Goal: Task Accomplishment & Management: Manage account settings

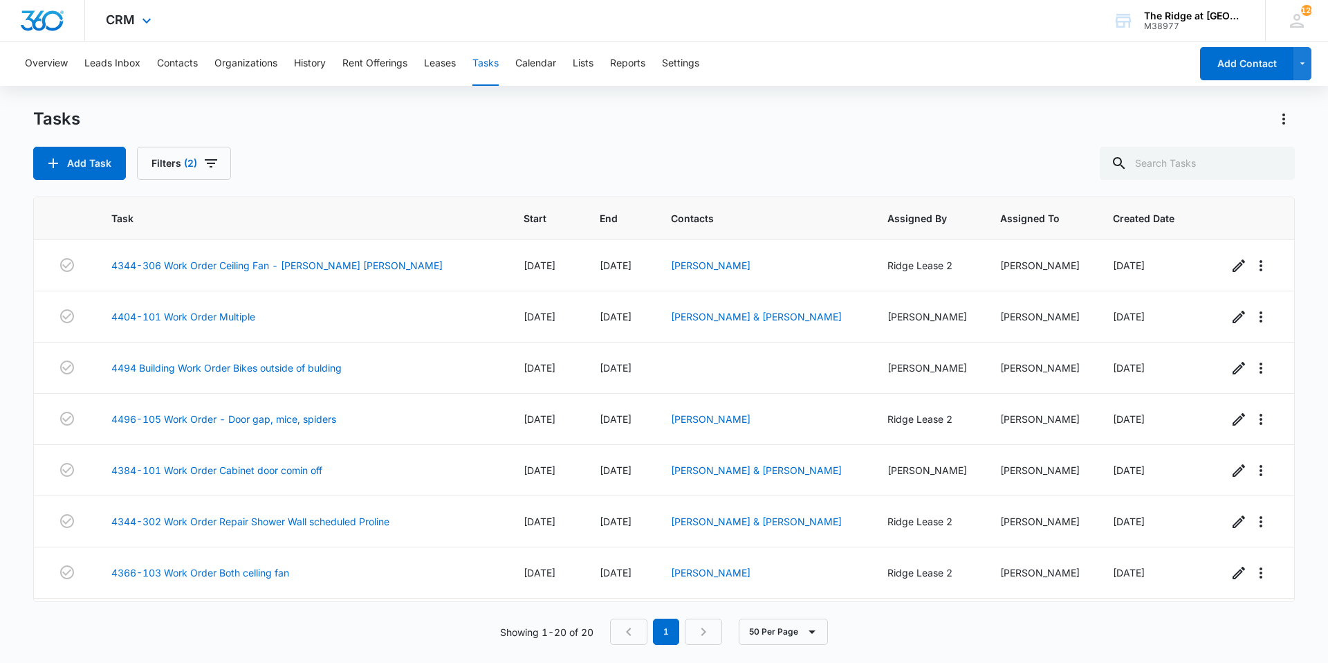
scroll to position [662, 0]
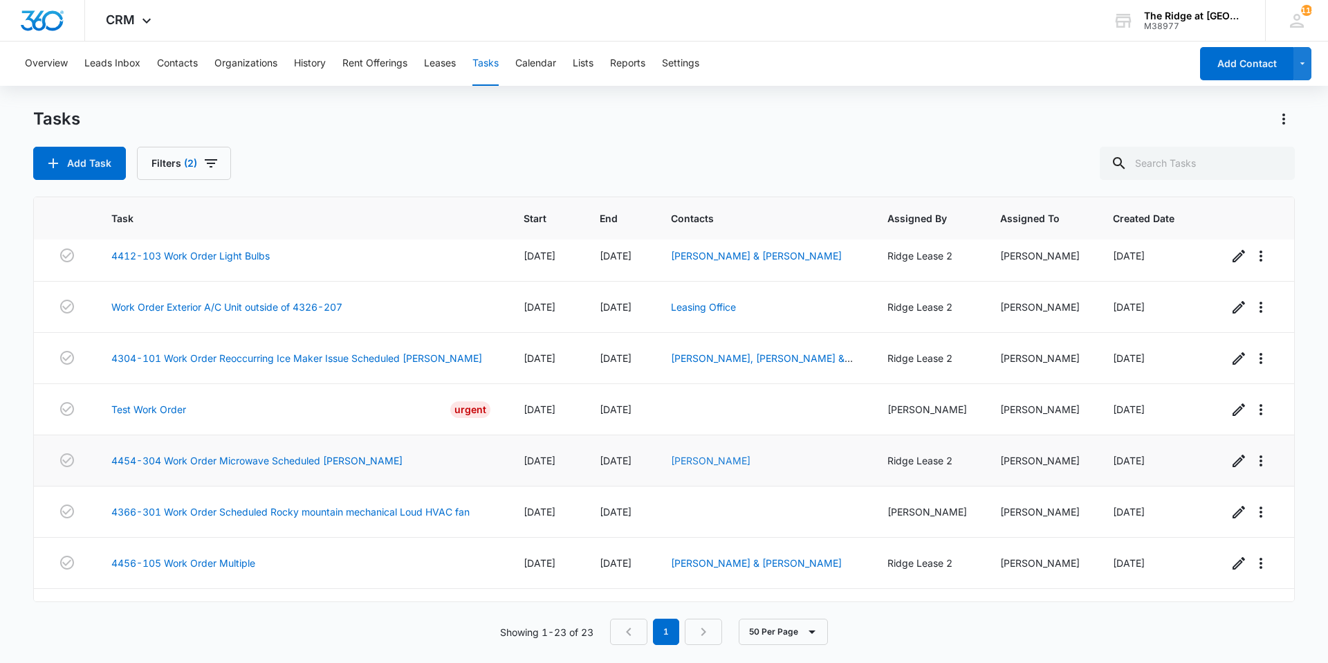
scroll to position [822, 0]
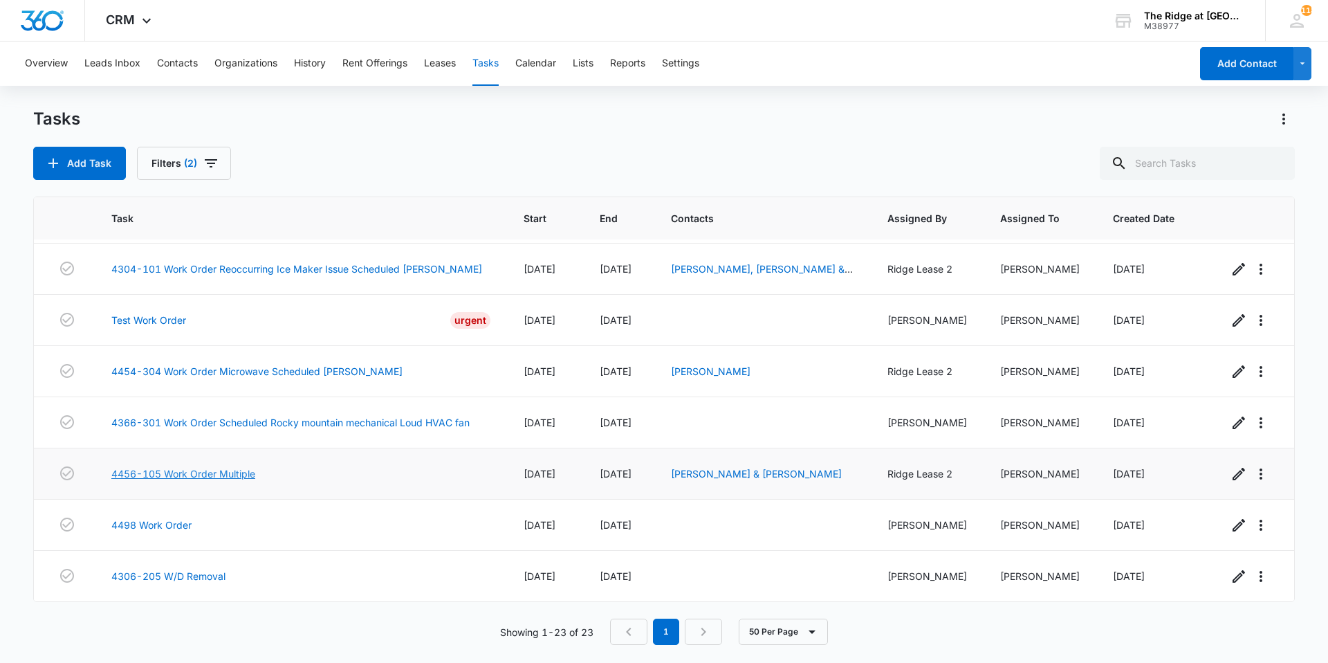
click at [194, 472] on link "4456-105 Work Order Multiple" at bounding box center [183, 473] width 144 height 15
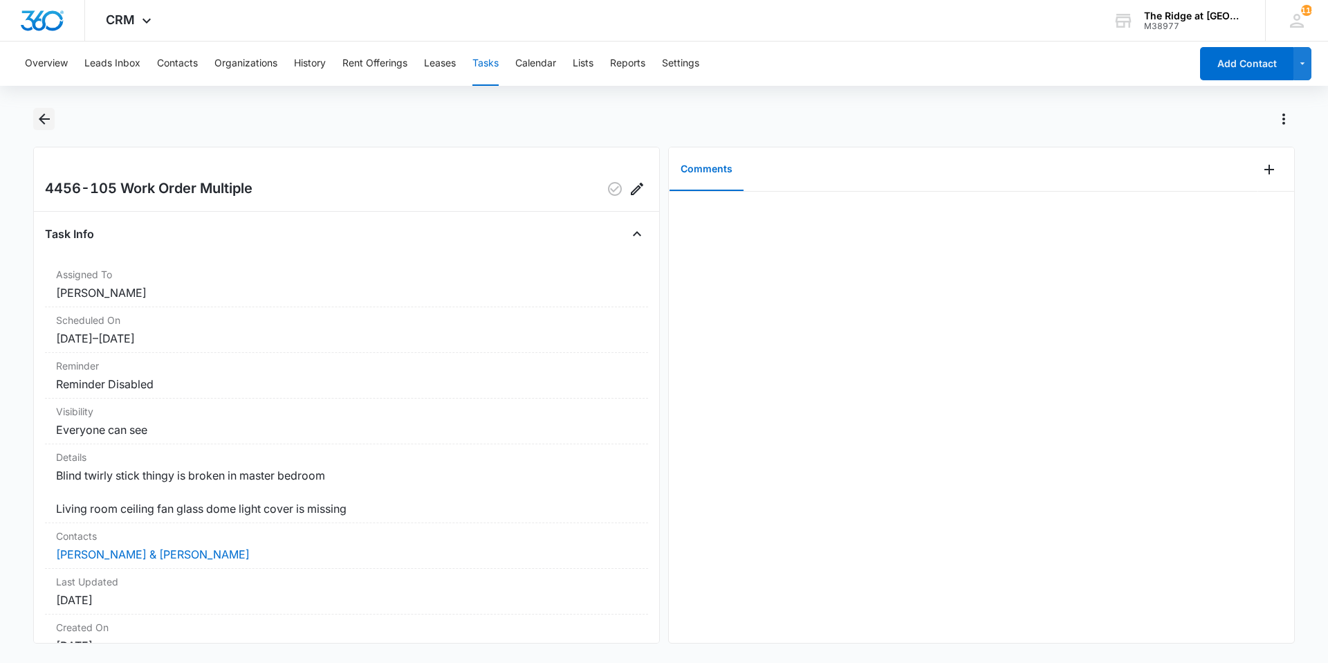
click at [33, 121] on button "Back" at bounding box center [43, 119] width 21 height 22
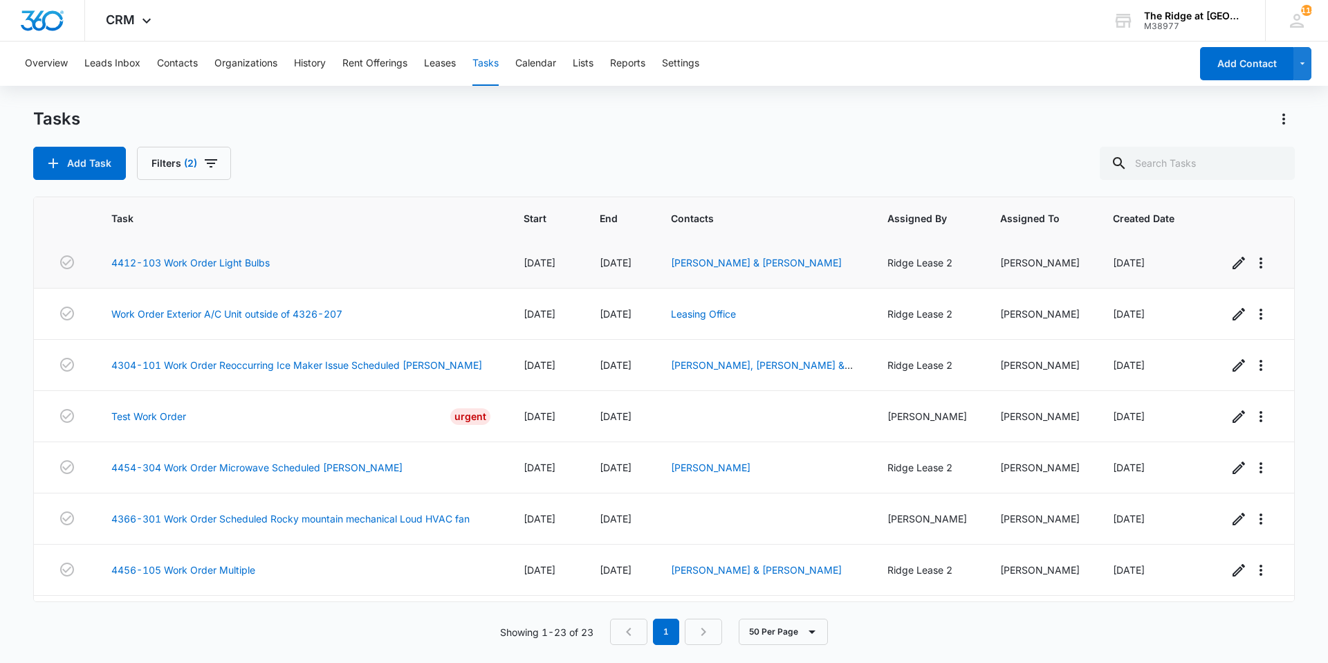
scroll to position [822, 0]
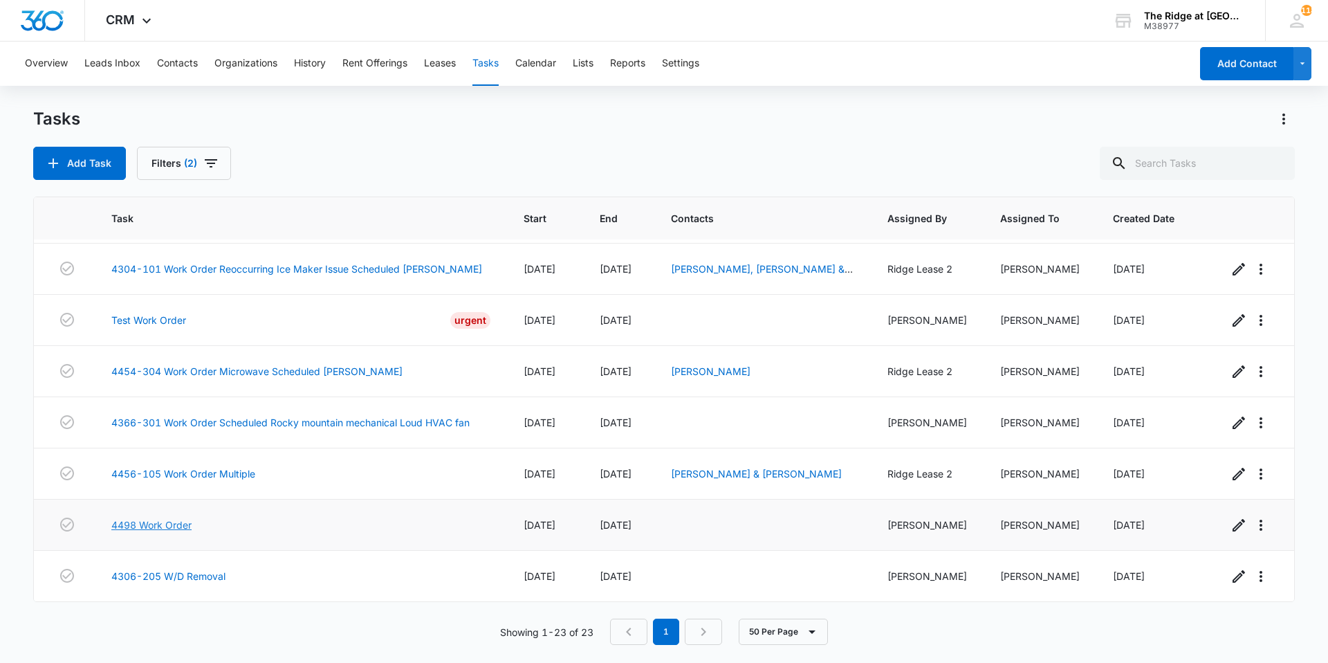
click at [158, 521] on link "4498 Work Order" at bounding box center [151, 524] width 80 height 15
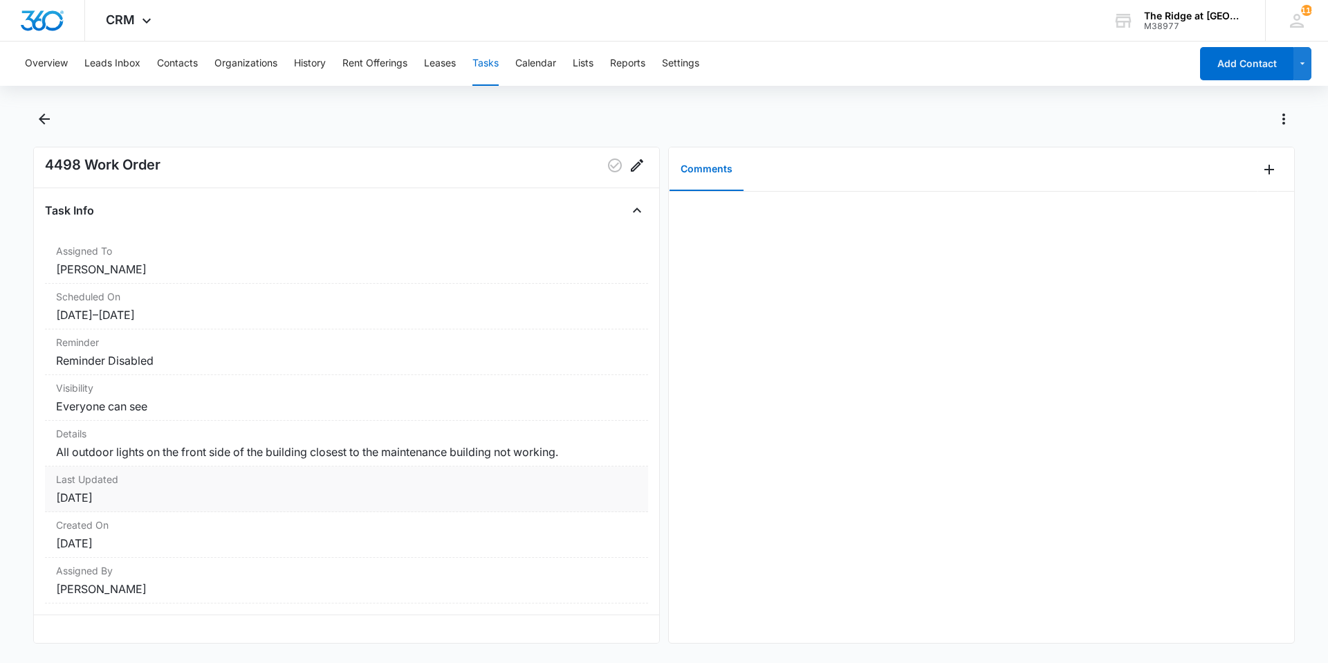
scroll to position [34, 0]
click at [42, 115] on icon "Back" at bounding box center [44, 119] width 17 height 17
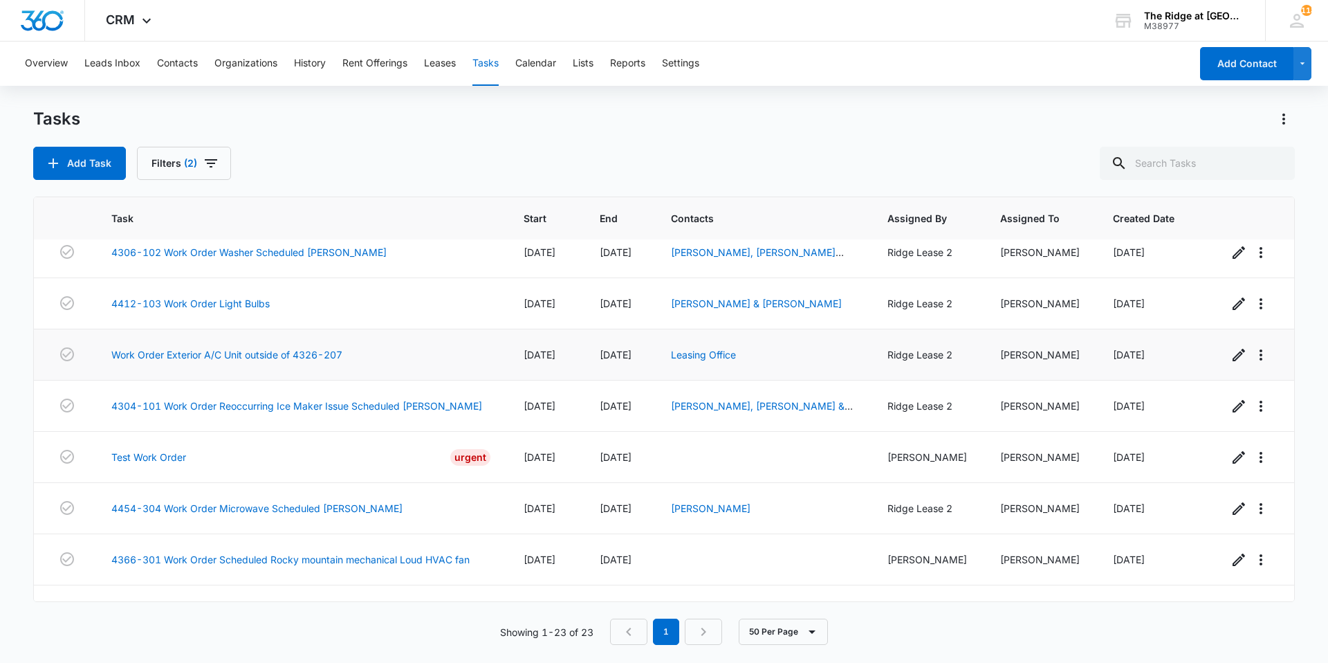
scroll to position [822, 0]
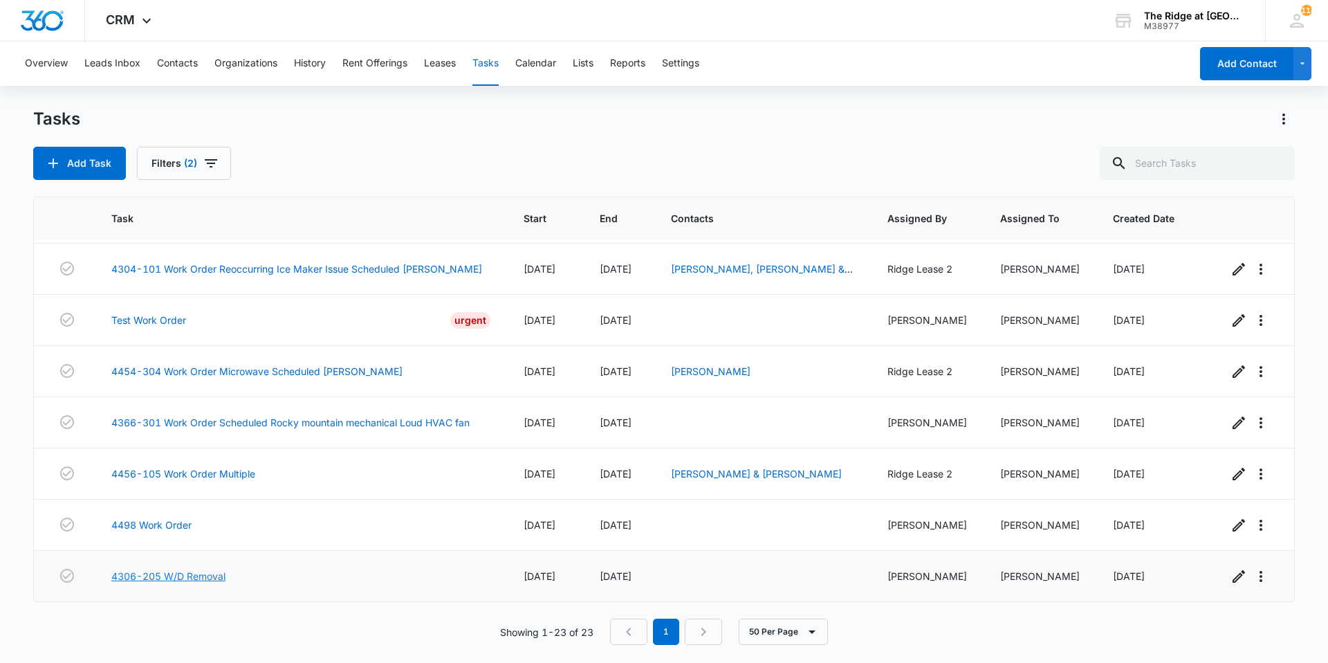
click at [195, 580] on link "4306-205 W/D Removal" at bounding box center [168, 576] width 114 height 15
